Goal: Information Seeking & Learning: Learn about a topic

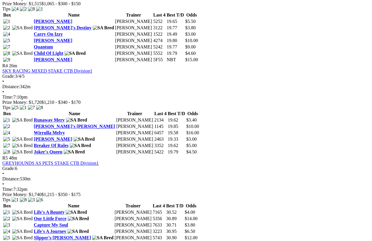
scroll to position [536, 0]
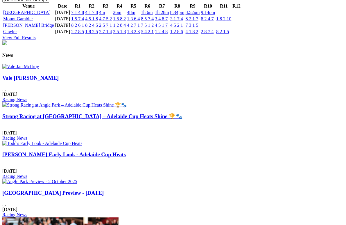
scroll to position [661, 0]
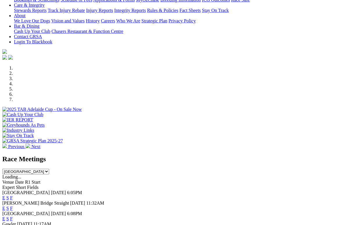
scroll to position [119, 0]
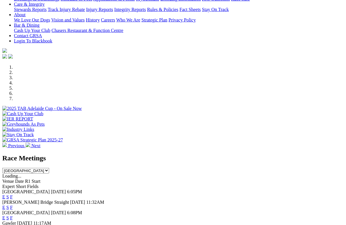
click at [13, 194] on link "F" at bounding box center [11, 196] width 3 height 5
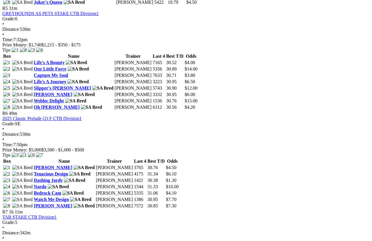
scroll to position [687, 0]
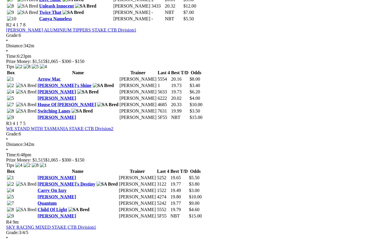
scroll to position [378, 0]
